Goal: Task Accomplishment & Management: Complete application form

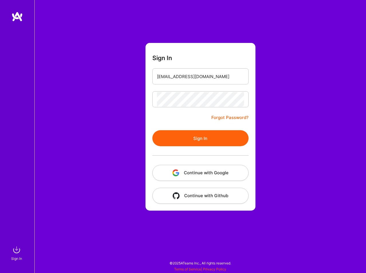
click at [194, 91] on div at bounding box center [200, 99] width 96 height 16
click at [171, 114] on form "Sign In [EMAIL_ADDRESS][DOMAIN_NAME] Forgot Password? Sign In Continue with Goo…" at bounding box center [201, 127] width 110 height 168
click at [183, 134] on button "Sign In" at bounding box center [200, 138] width 96 height 16
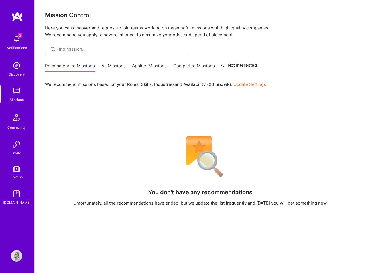
click at [19, 36] on span "2" at bounding box center [20, 35] width 5 height 5
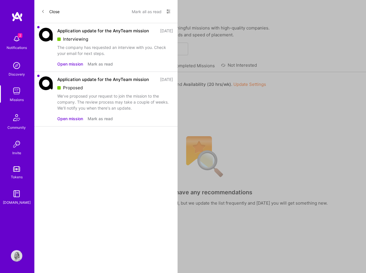
click at [74, 64] on button "Open mission" at bounding box center [70, 64] width 26 height 6
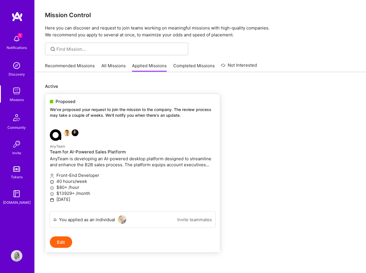
click at [60, 145] on small "AnyTeam" at bounding box center [57, 146] width 15 height 4
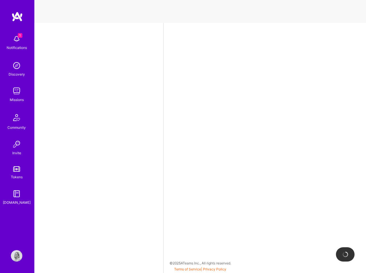
select select "US"
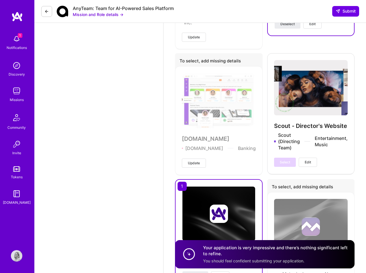
scroll to position [1308, 0]
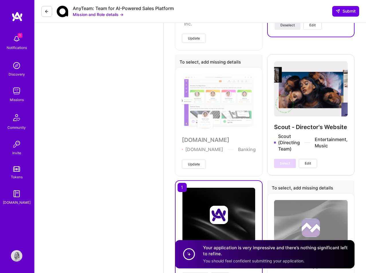
click at [329, 107] on div "Scout - Director's Website Scout (Directing Team) Entertainment, Music Select E…" at bounding box center [311, 114] width 88 height 121
click at [44, 8] on button at bounding box center [46, 11] width 11 height 11
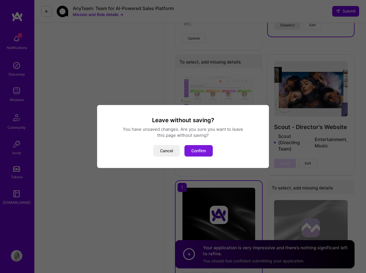
click at [202, 154] on button "Confirm" at bounding box center [199, 150] width 28 height 11
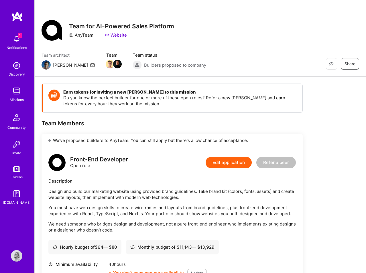
click at [16, 35] on img at bounding box center [16, 38] width 11 height 11
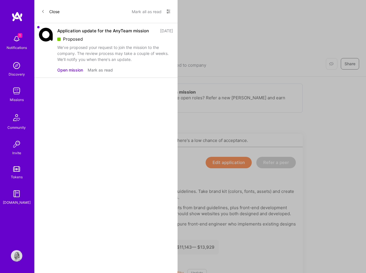
click at [70, 35] on div "Application update for the AnyTeam mission [DATE] Proposed We've proposed your …" at bounding box center [115, 45] width 116 height 35
click at [82, 30] on div "Application update for the AnyTeam mission" at bounding box center [103, 31] width 92 height 6
click at [46, 31] on img at bounding box center [46, 35] width 14 height 14
click at [70, 73] on button "Open mission" at bounding box center [70, 70] width 26 height 6
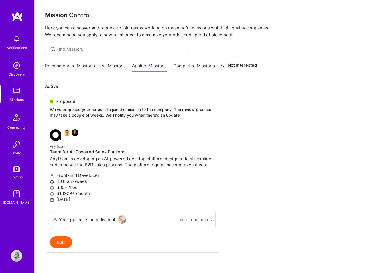
click at [15, 251] on img at bounding box center [16, 255] width 11 height 11
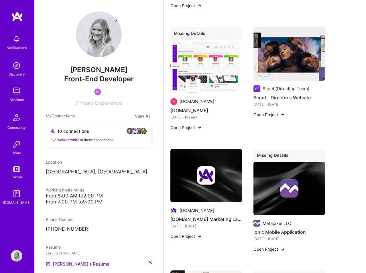
scroll to position [720, 0]
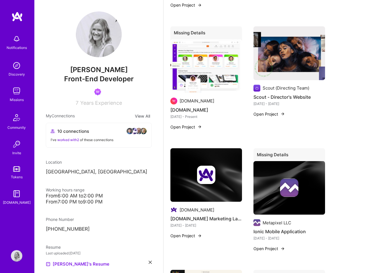
click at [273, 111] on button "Open Project" at bounding box center [270, 114] width 32 height 6
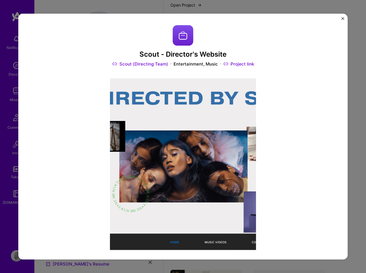
click at [242, 65] on link "Project link" at bounding box center [239, 64] width 31 height 6
click at [343, 18] on img "Close" at bounding box center [343, 18] width 3 height 3
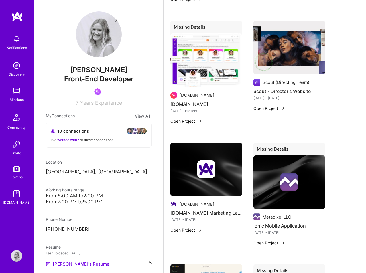
scroll to position [726, 0]
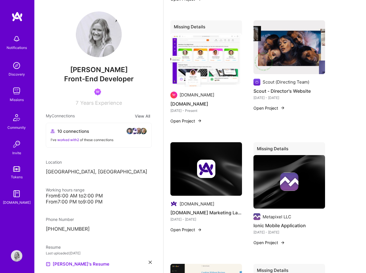
click at [191, 227] on button "Open Project" at bounding box center [187, 230] width 32 height 6
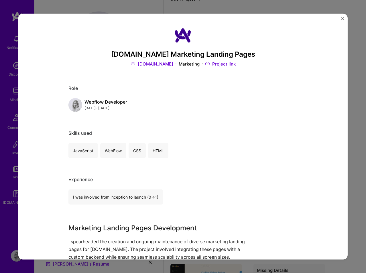
click at [210, 63] on link "Project link" at bounding box center [220, 64] width 31 height 6
click at [342, 17] on div "[DOMAIN_NAME] Marketing Landing Pages [DOMAIN_NAME] Marketing Project link Role…" at bounding box center [183, 137] width 330 height 246
click at [342, 17] on img "Close" at bounding box center [343, 18] width 3 height 3
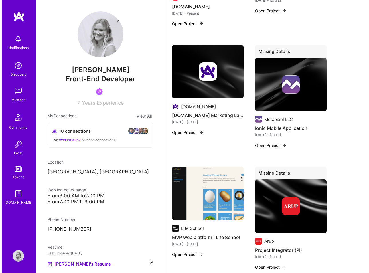
scroll to position [829, 0]
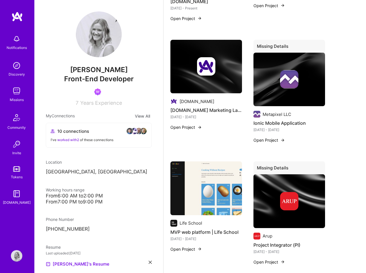
click at [187, 246] on button "Open Project" at bounding box center [187, 249] width 32 height 6
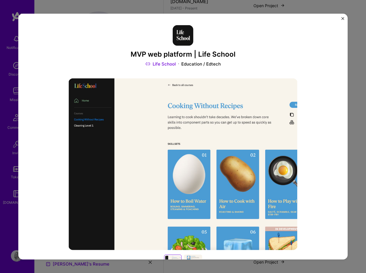
click at [168, 62] on link "Life School" at bounding box center [161, 64] width 30 height 6
click at [343, 18] on img "Close" at bounding box center [343, 18] width 3 height 3
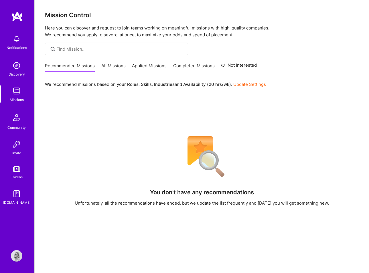
click at [156, 67] on link "Applied Missions" at bounding box center [149, 67] width 35 height 9
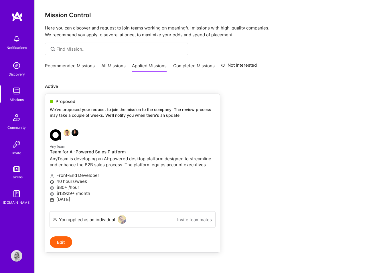
click at [62, 115] on p "We've proposed your request to join the mission to the company. The review proc…" at bounding box center [133, 112] width 166 height 11
click at [114, 63] on link "All Missions" at bounding box center [113, 67] width 24 height 9
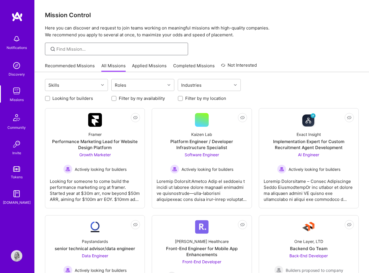
click at [98, 48] on input at bounding box center [120, 49] width 128 height 6
type input "anyteam"
click at [52, 48] on icon at bounding box center [53, 49] width 7 height 7
click at [93, 47] on input "anyteam" at bounding box center [120, 49] width 128 height 6
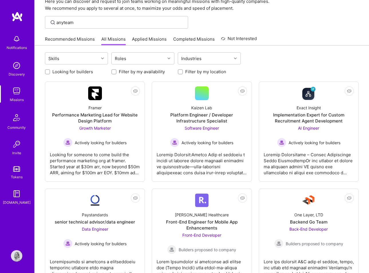
click at [47, 70] on input "Looking for builders" at bounding box center [48, 72] width 4 height 4
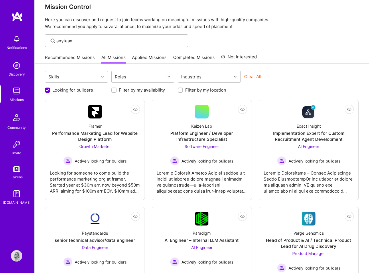
scroll to position [0, 0]
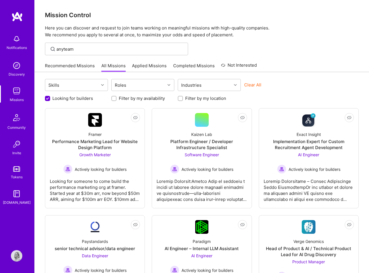
click at [47, 98] on input "Looking for builders" at bounding box center [48, 98] width 5 height 5
checkbox input "false"
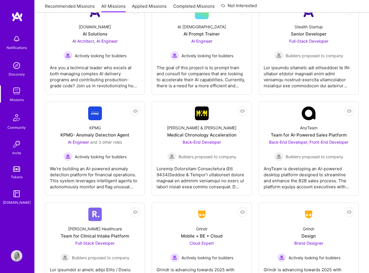
scroll to position [1390, 0]
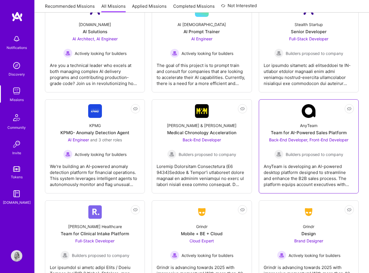
click at [313, 120] on div "AnyTeam Team for AI-Powered Sales Platform Back-End Developer, Front-End Develo…" at bounding box center [309, 138] width 90 height 41
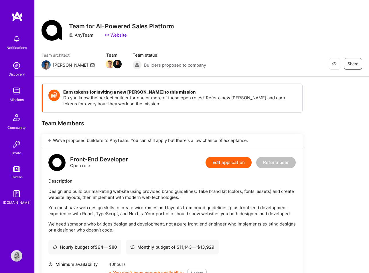
click at [120, 34] on link "Website" at bounding box center [116, 35] width 22 height 6
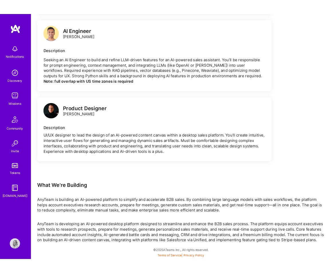
scroll to position [498, 0]
